Goal: Task Accomplishment & Management: Use online tool/utility

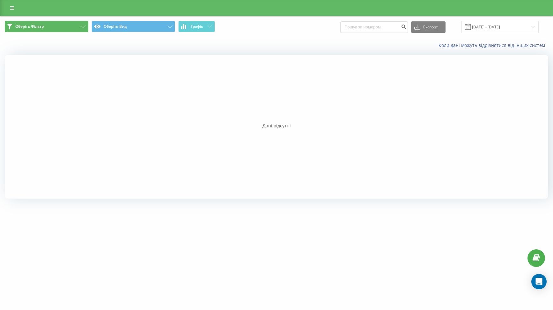
click at [81, 25] on button "Оберіть Фільтр" at bounding box center [47, 26] width 84 height 11
click at [171, 23] on button "Оберіть Вид" at bounding box center [134, 26] width 84 height 11
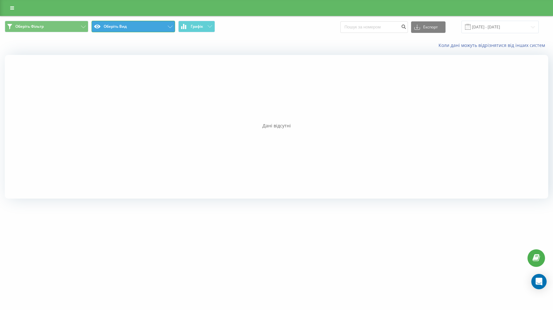
click at [171, 29] on button "Оберіть Вид" at bounding box center [134, 26] width 84 height 11
click at [10, 9] on link at bounding box center [11, 8] width 11 height 9
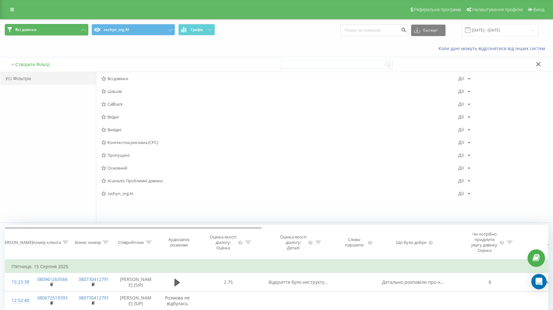
click at [77, 33] on button "Всі дзвінки" at bounding box center [47, 29] width 84 height 11
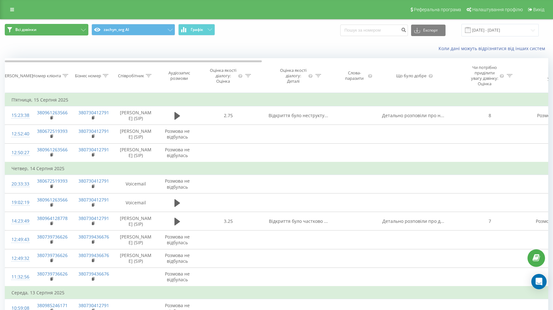
click at [84, 30] on icon at bounding box center [83, 30] width 5 height 3
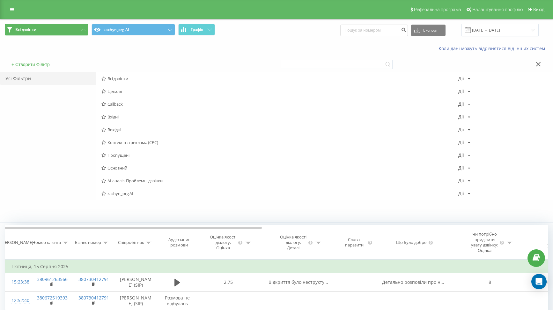
click at [84, 30] on icon at bounding box center [83, 30] width 5 height 3
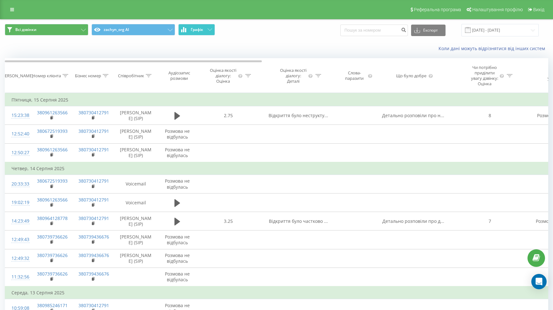
click at [210, 32] on button "Графік" at bounding box center [196, 29] width 37 height 11
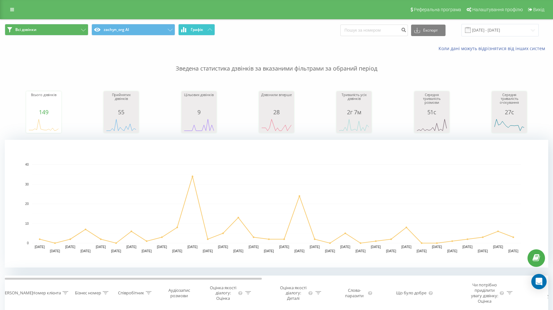
click at [210, 32] on button "Графік" at bounding box center [196, 29] width 37 height 11
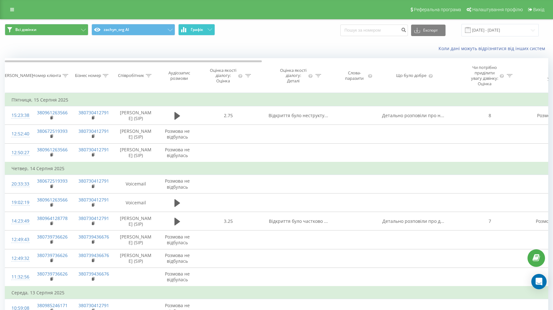
click at [210, 32] on button "Графік" at bounding box center [196, 29] width 37 height 11
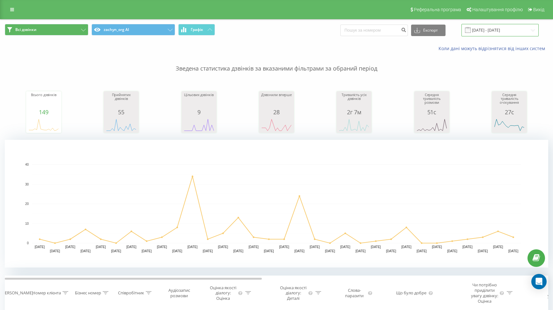
click at [531, 28] on input "15.07.2025 - 15.08.2025" at bounding box center [500, 30] width 77 height 12
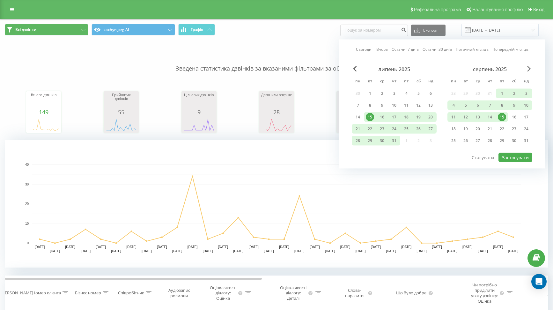
click at [529, 69] on span "Next Month" at bounding box center [529, 69] width 4 height 6
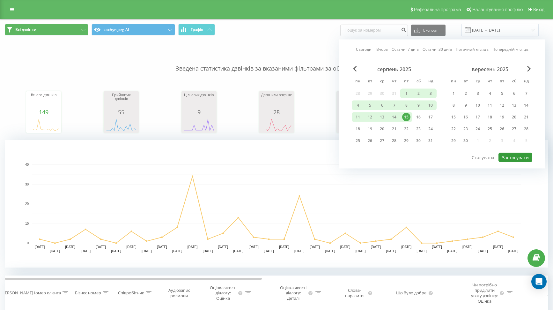
click at [505, 156] on button "Застосувати" at bounding box center [516, 157] width 34 height 9
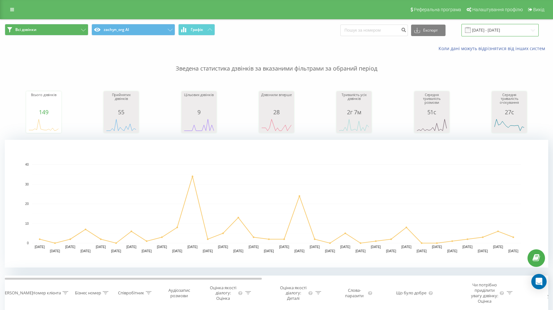
click at [504, 29] on input "15.07.2025 - 15.08.2025" at bounding box center [500, 30] width 77 height 12
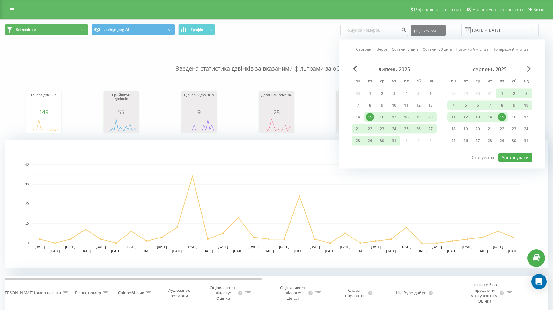
click at [528, 70] on span "Next Month" at bounding box center [529, 69] width 4 height 6
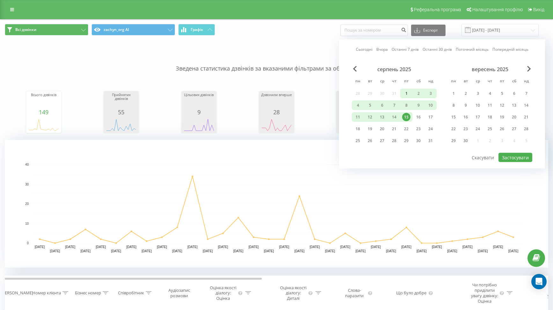
click at [406, 92] on div "1" at bounding box center [406, 93] width 8 height 8
click at [406, 117] on div "15" at bounding box center [406, 117] width 8 height 8
click at [518, 158] on button "Застосувати" at bounding box center [516, 157] width 34 height 9
type input "[DATE] - [DATE]"
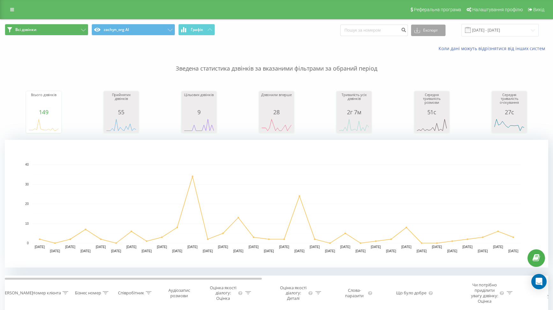
click at [436, 29] on button "Експорт" at bounding box center [428, 30] width 34 height 11
click at [426, 65] on span ".xlsx" at bounding box center [421, 65] width 9 height 6
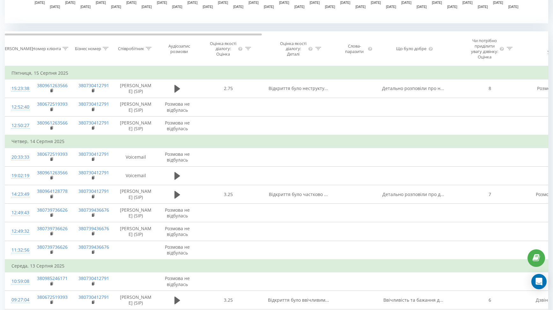
scroll to position [288, 0]
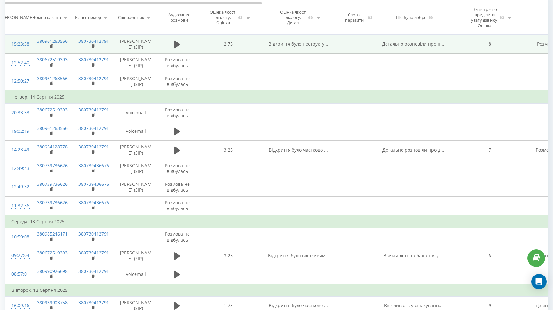
click at [17, 49] on div "15:23:38" at bounding box center [17, 44] width 13 height 12
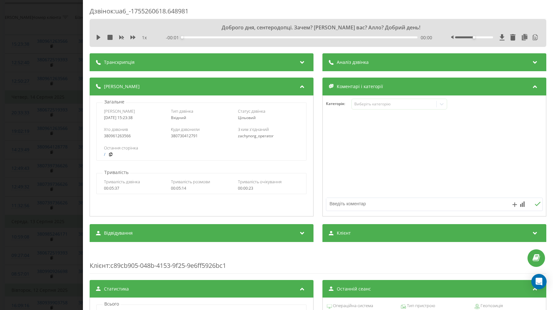
click at [536, 62] on icon at bounding box center [536, 61] width 8 height 6
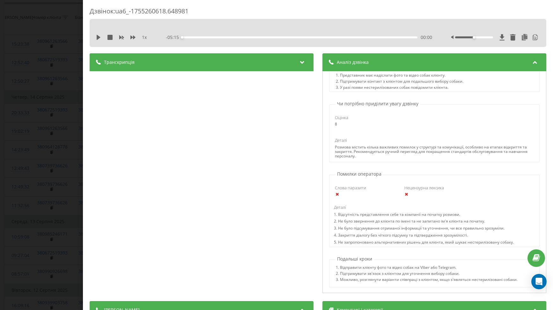
scroll to position [348, 0]
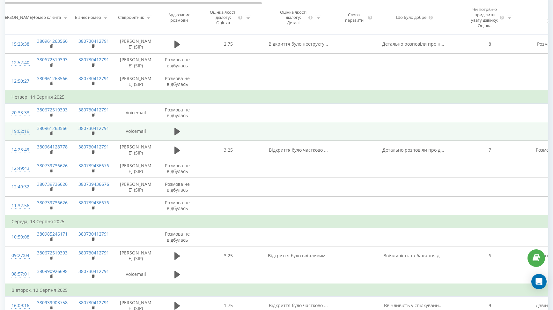
scroll to position [0, 1]
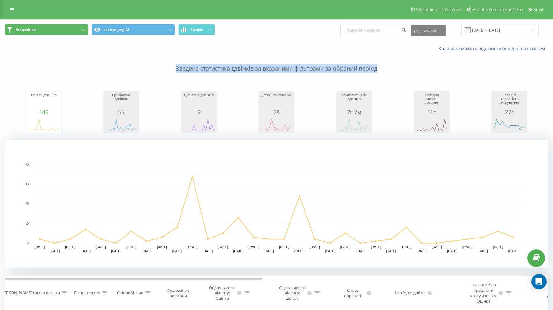
drag, startPoint x: 377, startPoint y: 69, endPoint x: 129, endPoint y: 68, distance: 248.9
click at [129, 68] on p "Зведена статистика дзвінків за вказаними фільтрами за обраний період" at bounding box center [277, 62] width 544 height 21
copy p "Зведена статистика дзвінків за вказаними фільтрами за обраний період"
